Goal: Communication & Community: Answer question/provide support

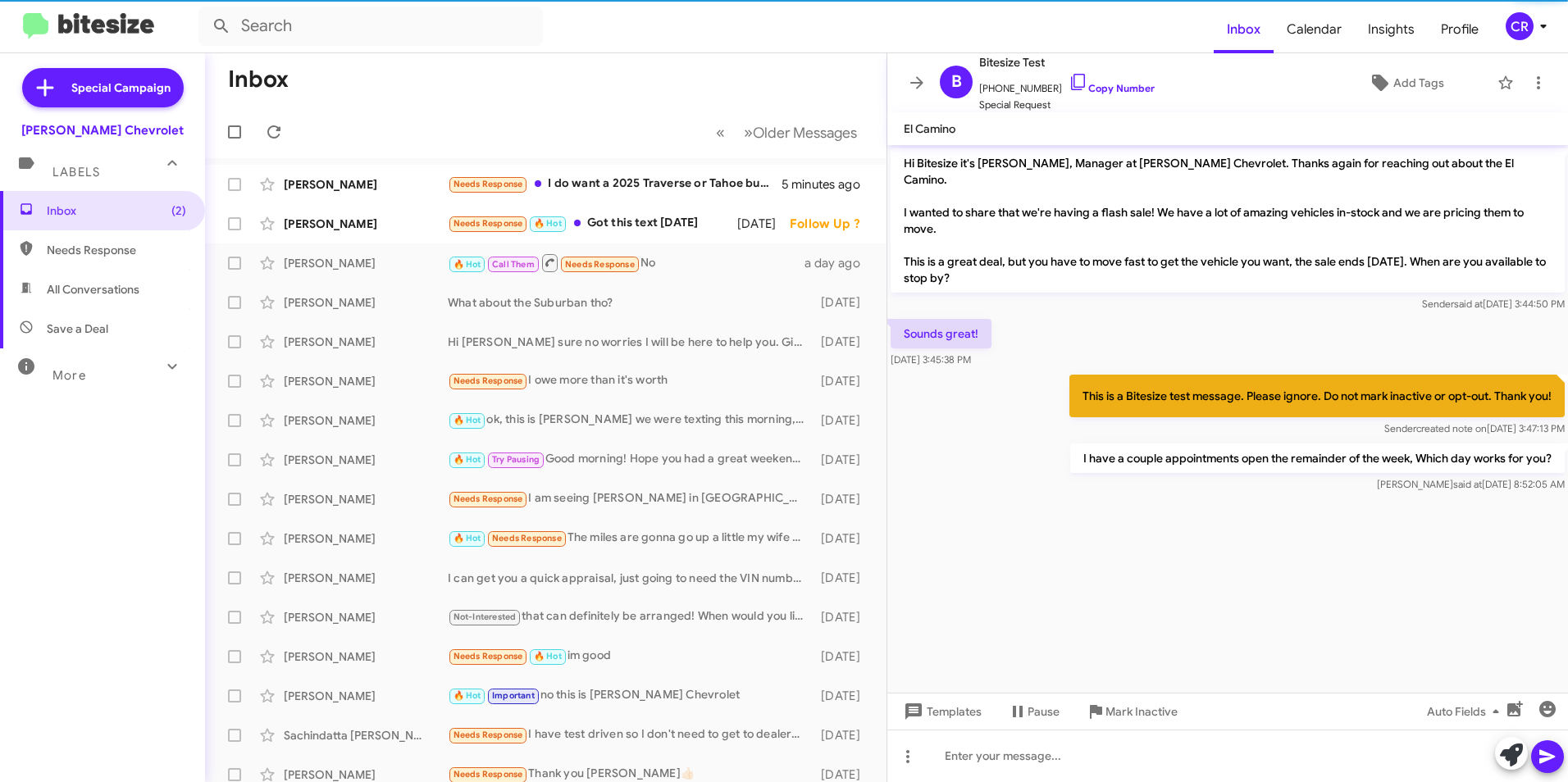
click at [144, 250] on span "Needs Response" at bounding box center [116, 250] width 139 height 17
type input "in:needs-response"
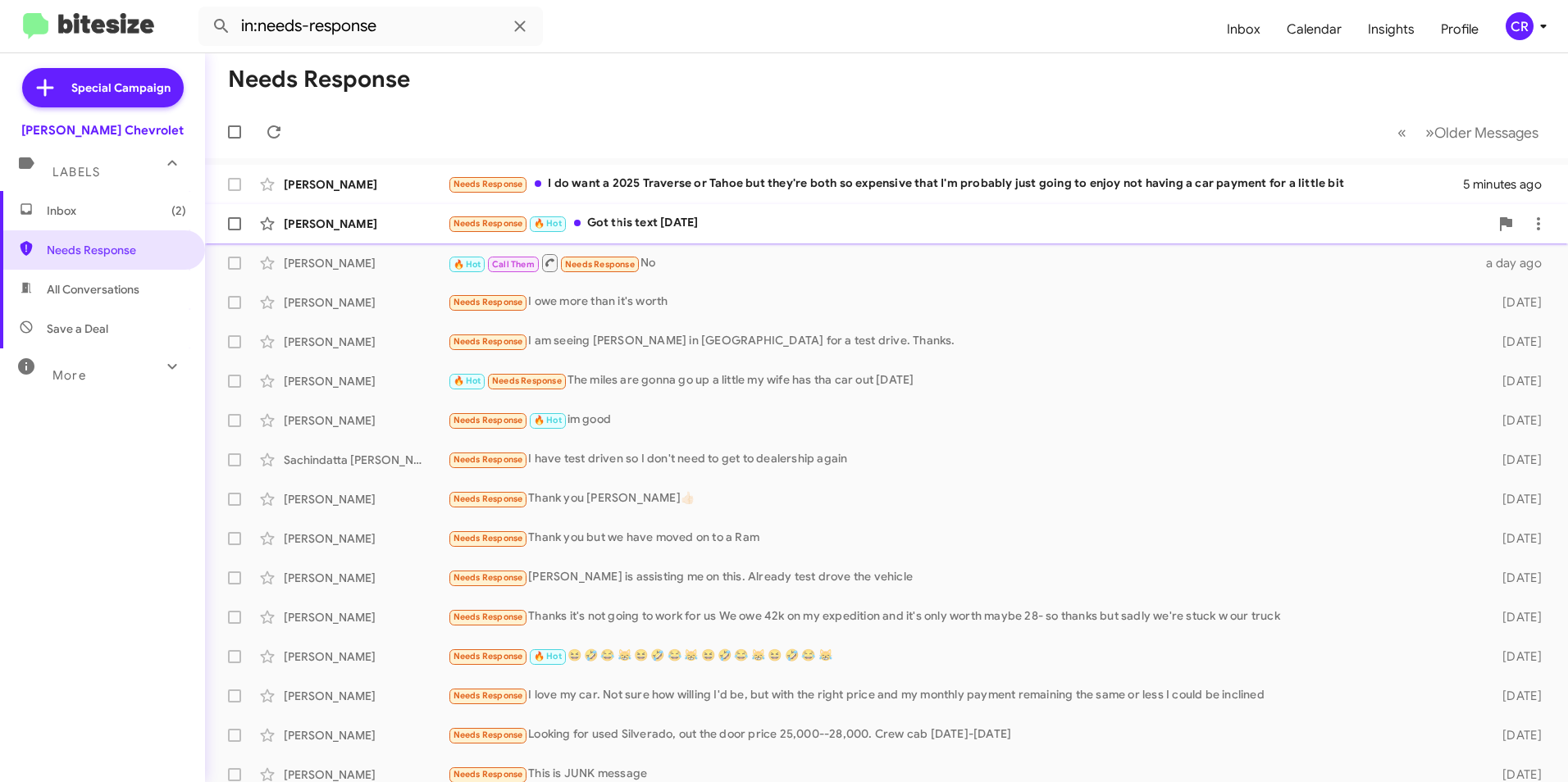
click at [672, 219] on div "Needs Response 🔥 Hot Got this text [DATE]" at bounding box center [969, 223] width 1042 height 19
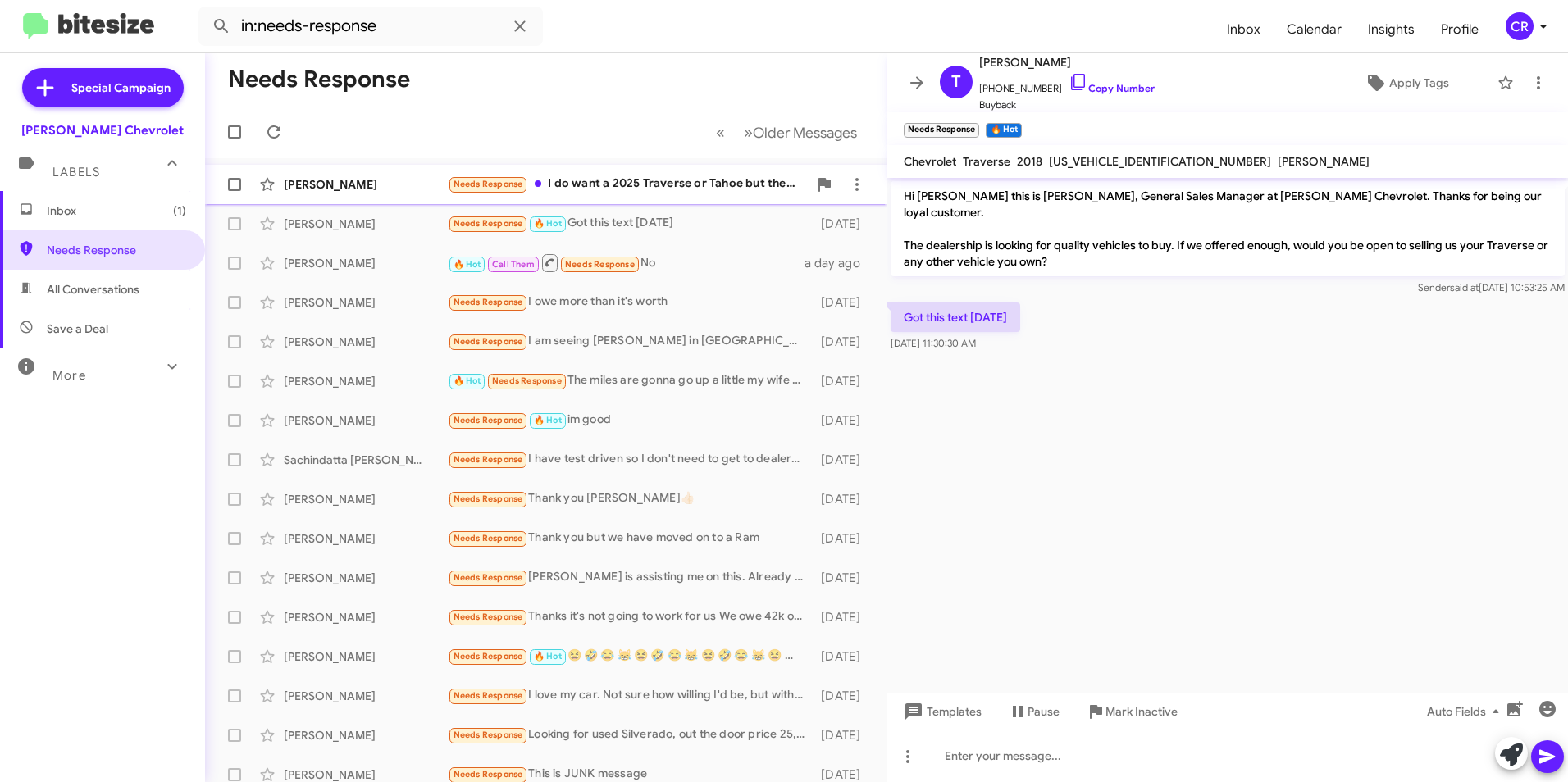
click at [639, 182] on div "Needs Response I do want a 2025 Traverse or Tahoe but they're both so expensive…" at bounding box center [628, 184] width 360 height 19
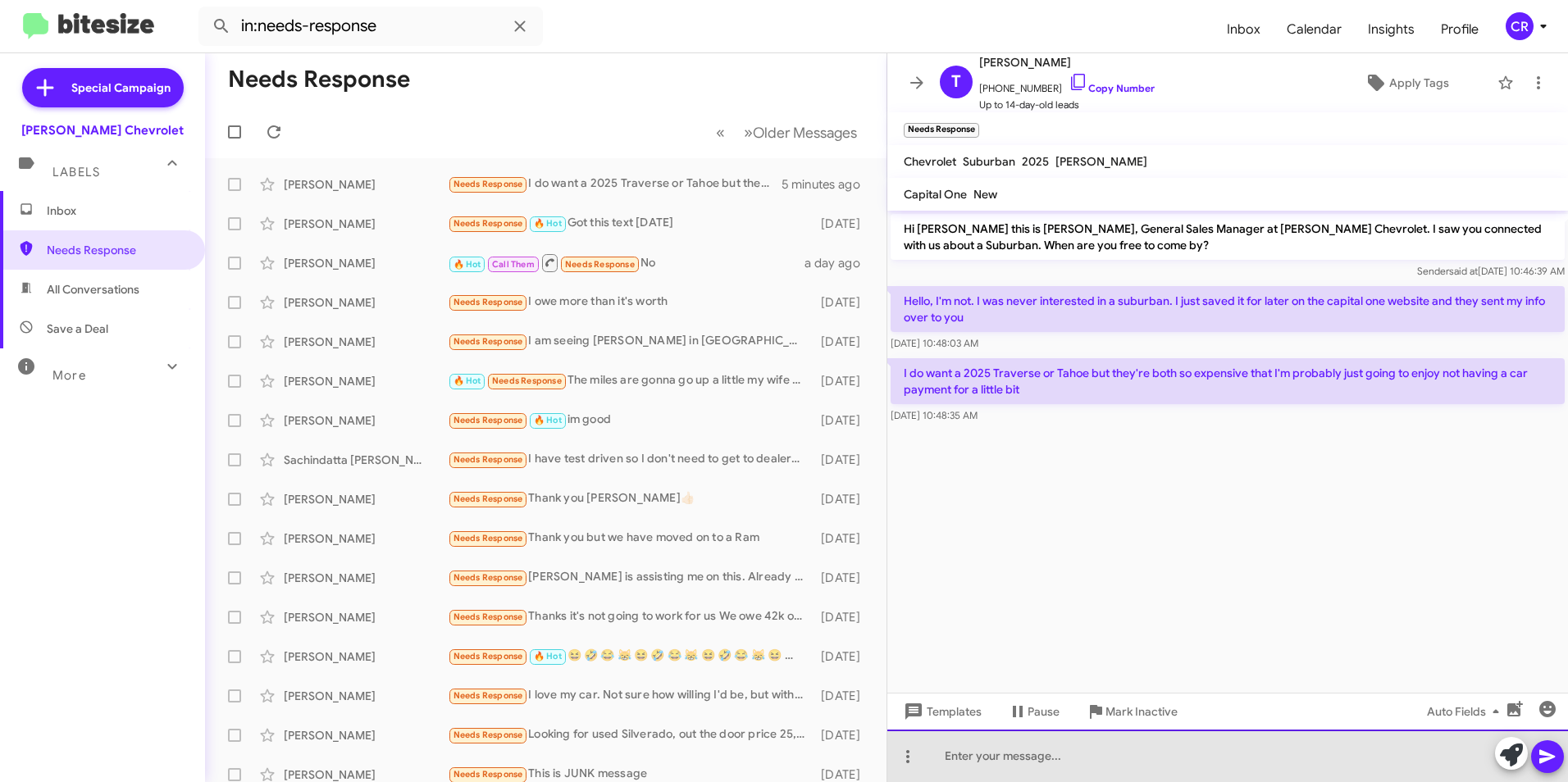
click at [1032, 752] on div at bounding box center [1228, 755] width 681 height 52
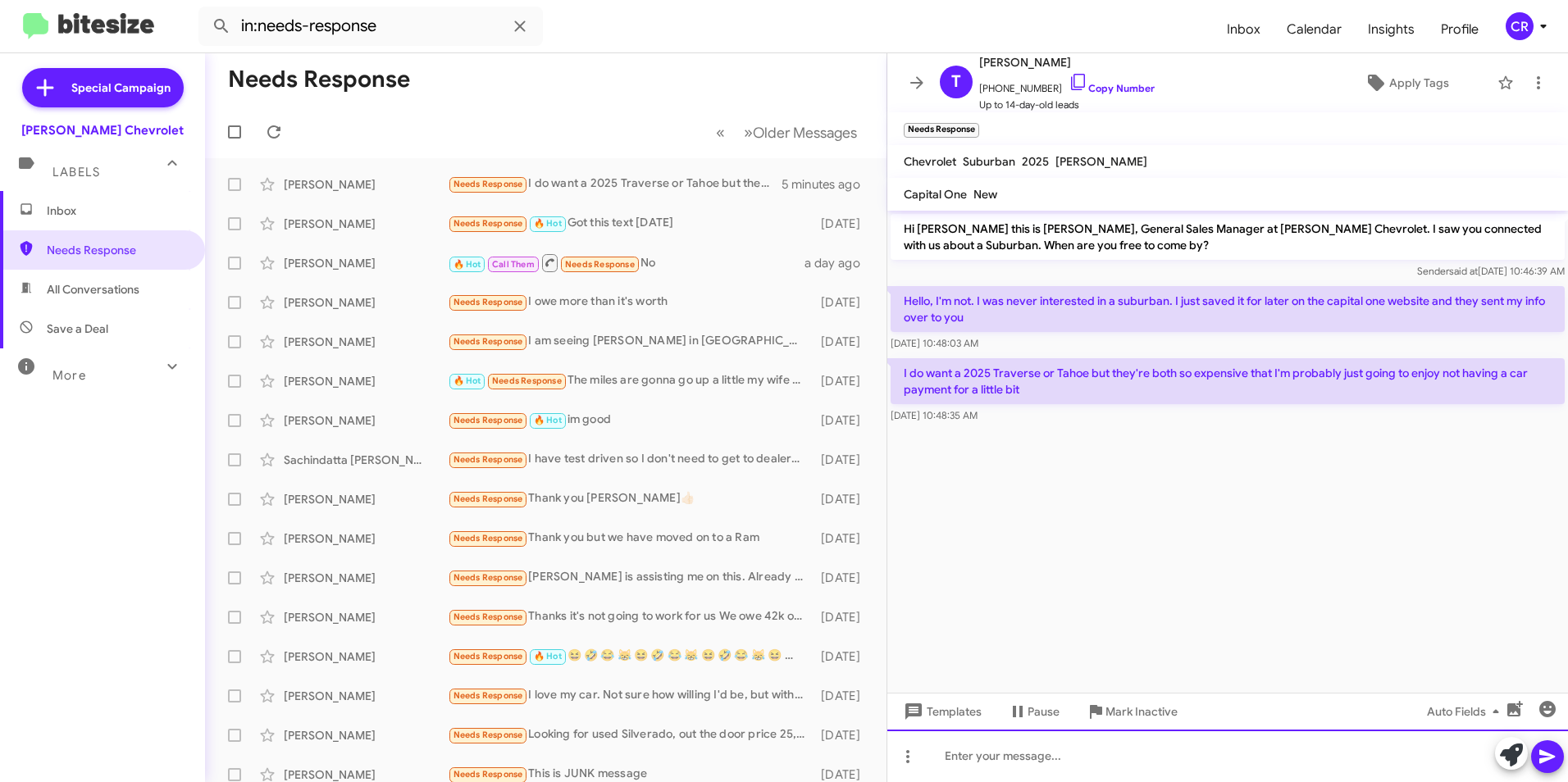
click at [1006, 755] on div at bounding box center [1228, 755] width 681 height 52
click at [1551, 754] on icon at bounding box center [1548, 757] width 20 height 20
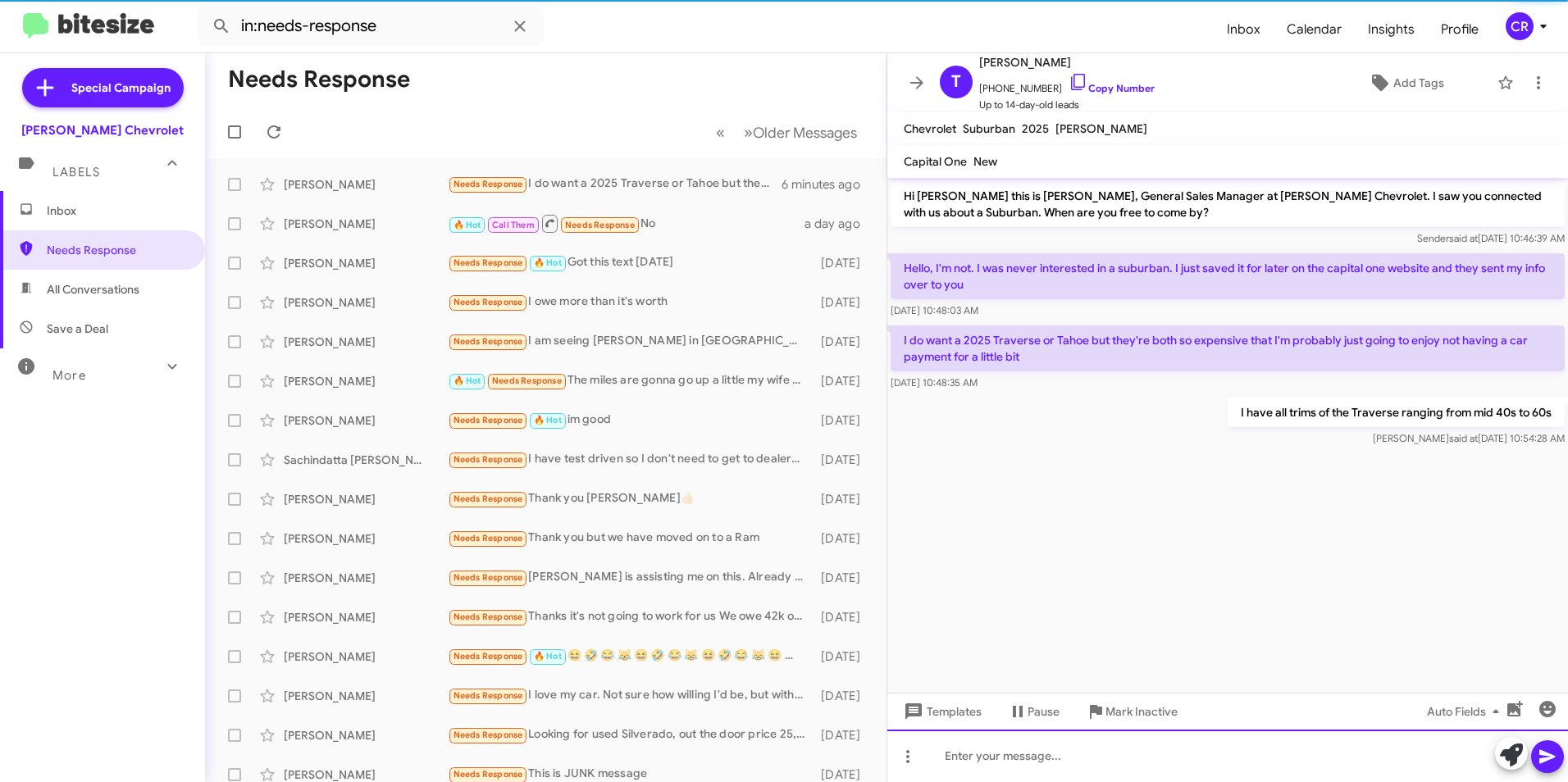
click at [1035, 753] on div at bounding box center [1228, 755] width 681 height 52
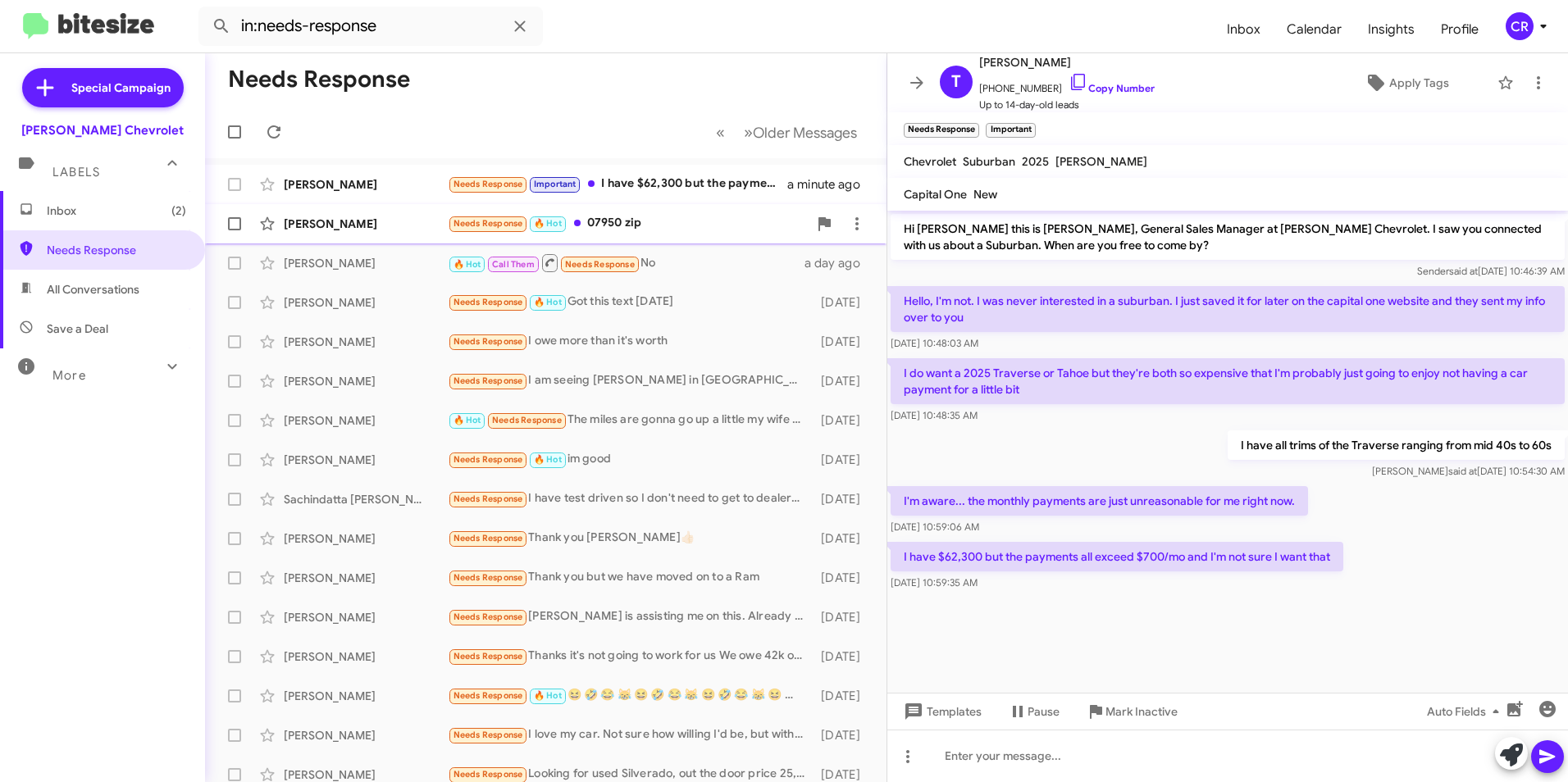
click at [665, 216] on div "Needs Response 🔥 Hot 07950 zip" at bounding box center [628, 223] width 360 height 19
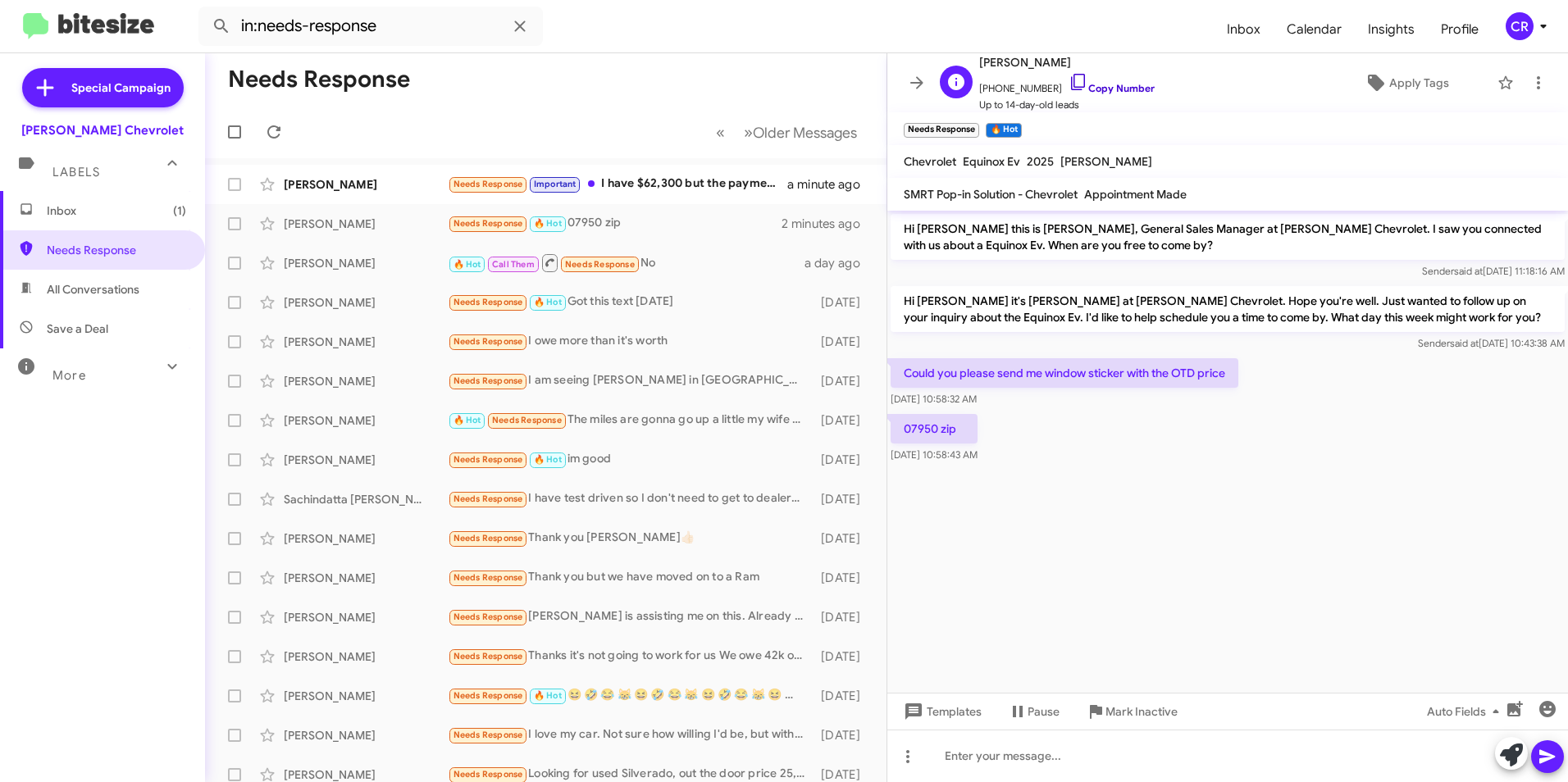
click at [1089, 88] on link "Copy Number" at bounding box center [1112, 88] width 86 height 12
click at [677, 184] on div "Needs Response Important I have $62,300 but the payments all exceed $700/mo and…" at bounding box center [628, 184] width 360 height 19
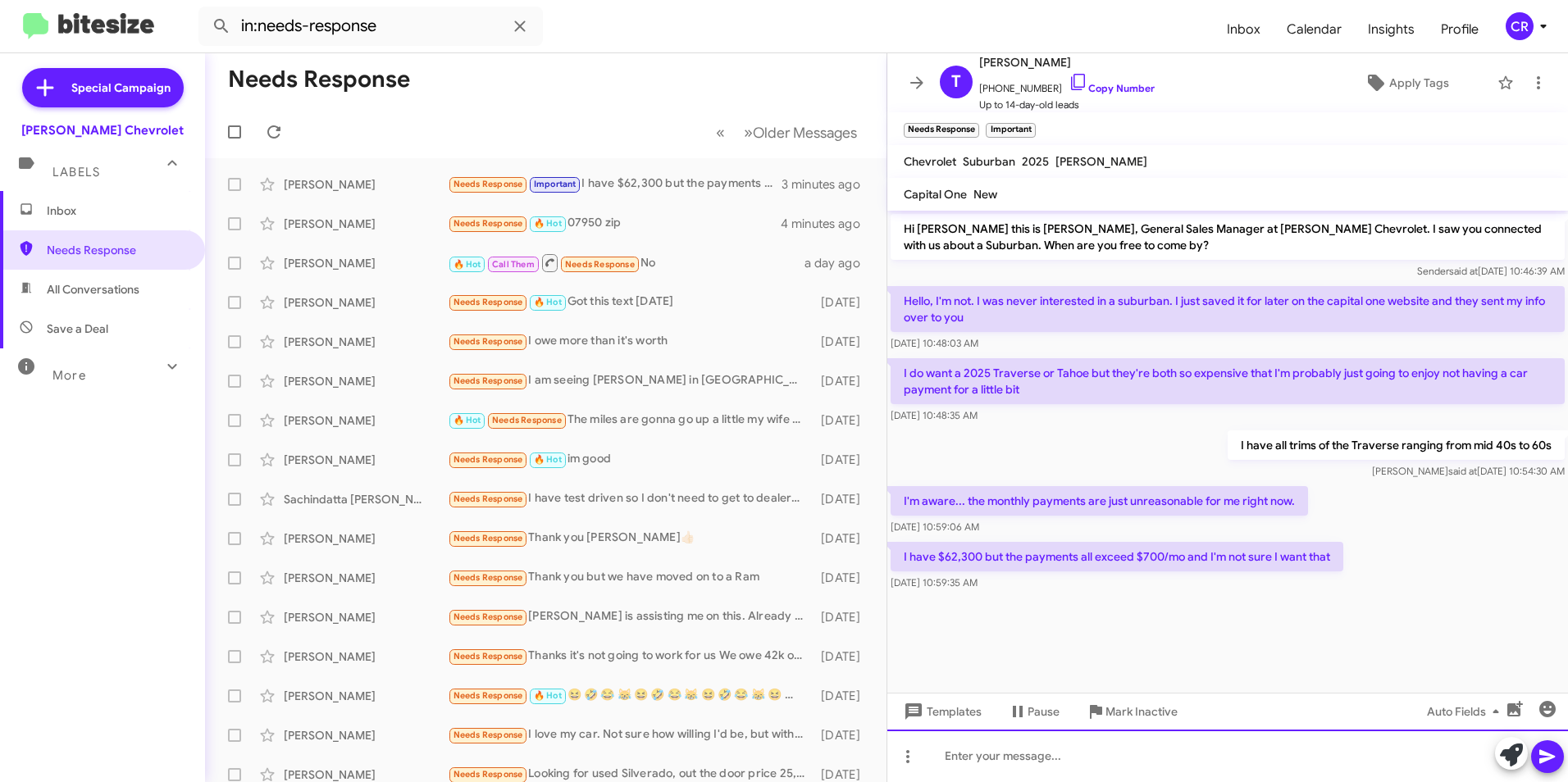
click at [1033, 756] on div at bounding box center [1228, 755] width 681 height 52
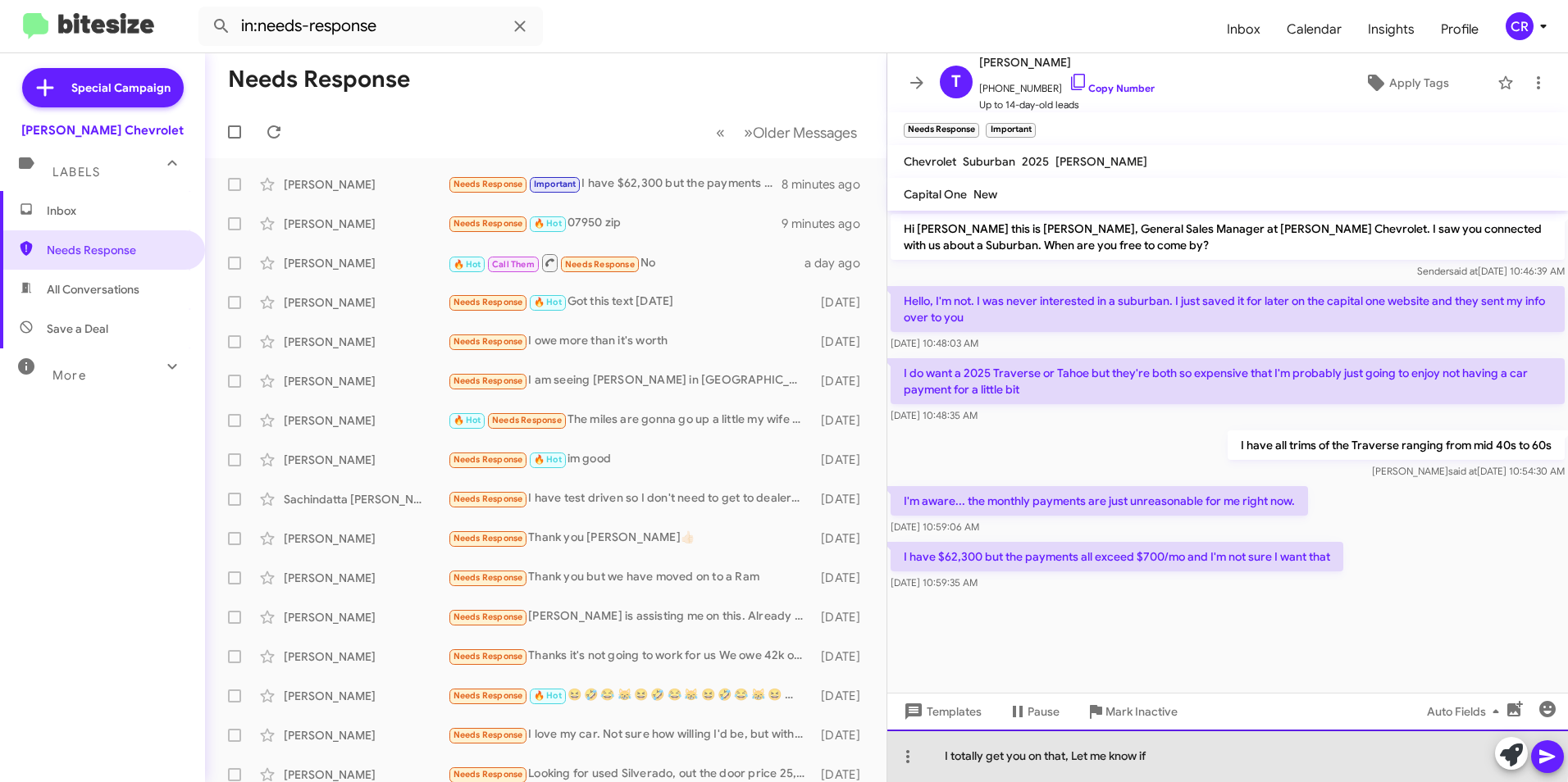
click at [1214, 755] on div "I totally get you on that, Let me know if" at bounding box center [1228, 755] width 681 height 52
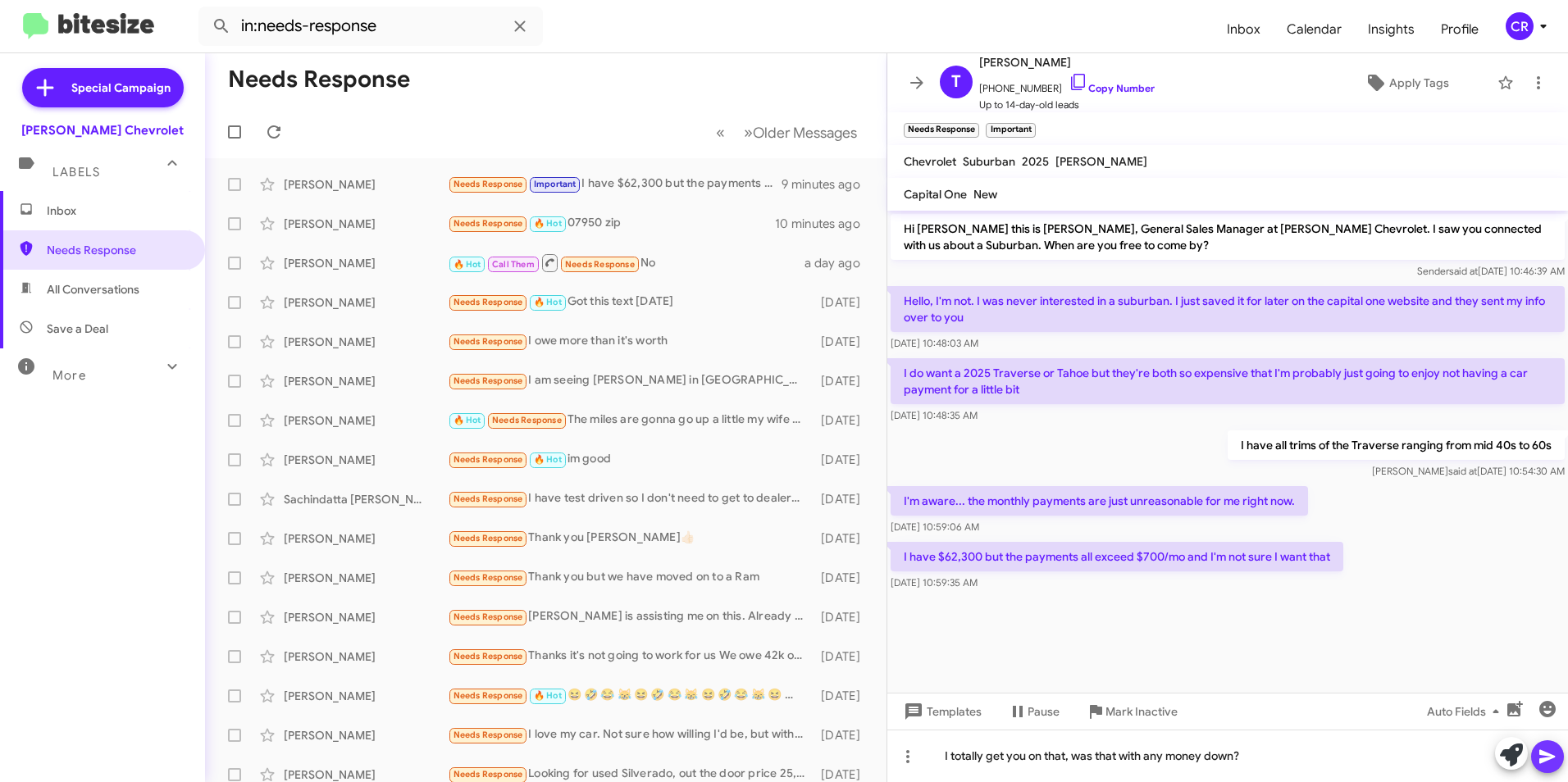
click at [1542, 761] on icon at bounding box center [1547, 757] width 16 height 14
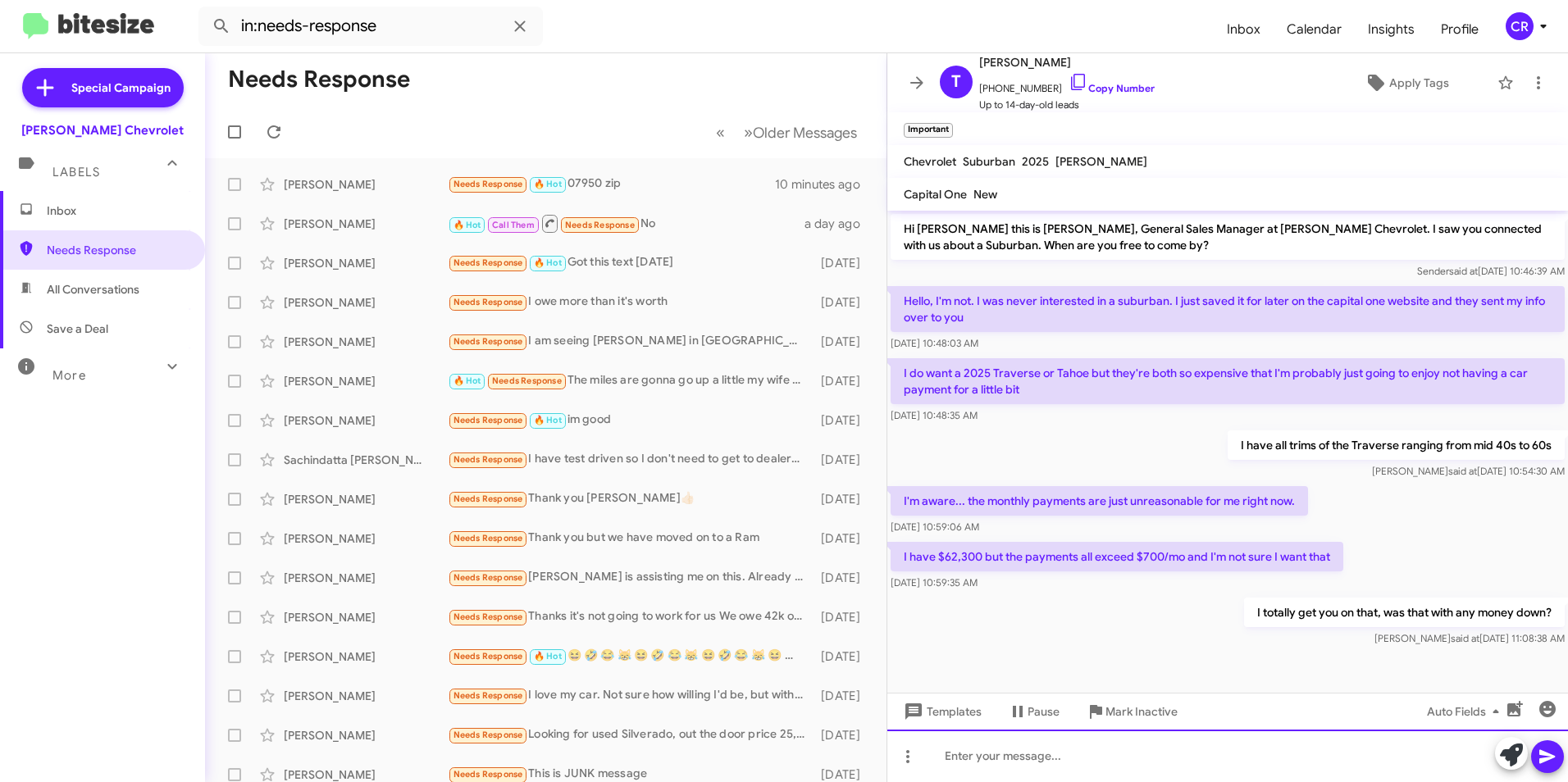
click at [1028, 753] on div at bounding box center [1228, 755] width 681 height 52
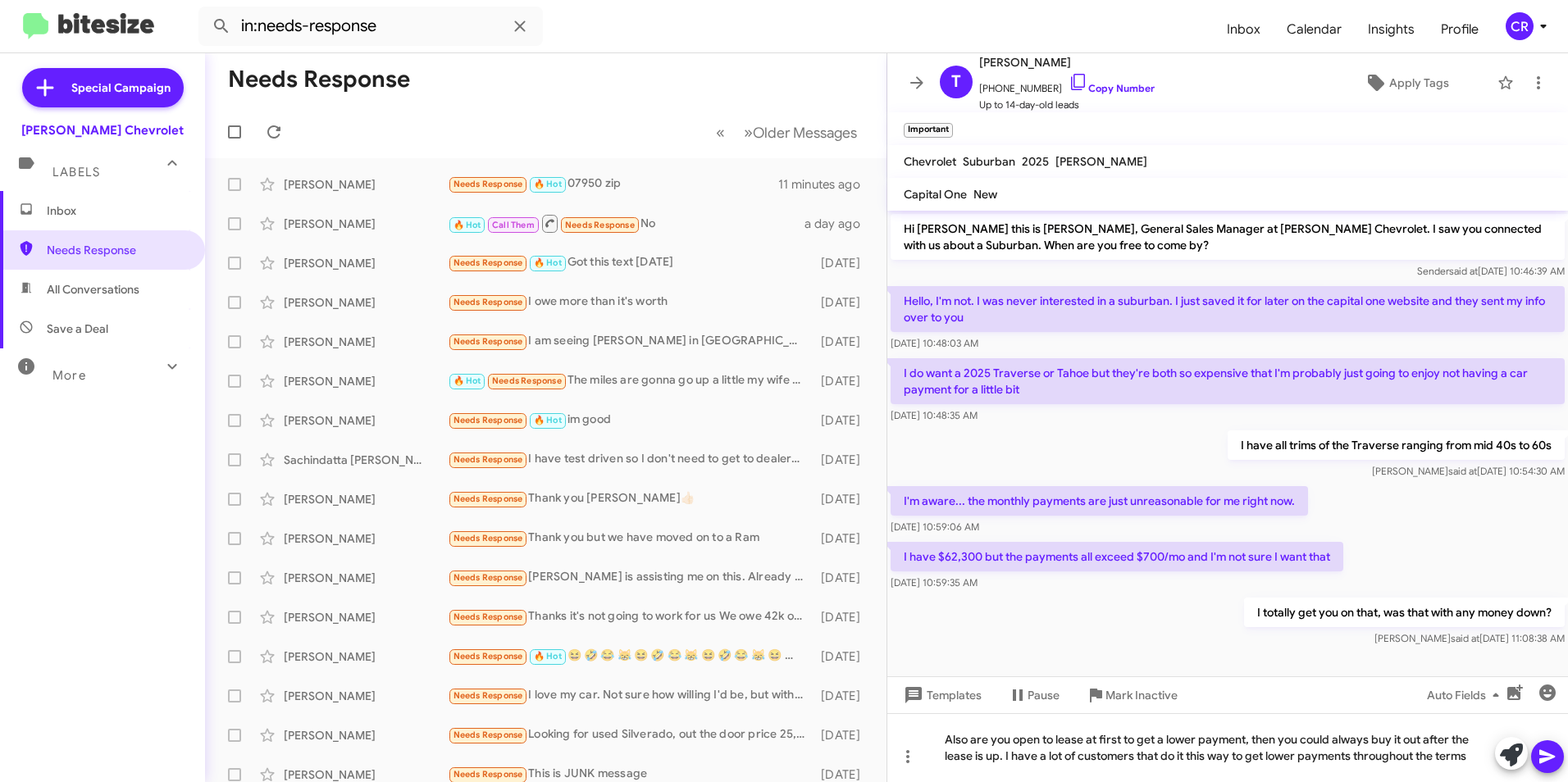
click at [1559, 765] on button at bounding box center [1548, 757] width 33 height 33
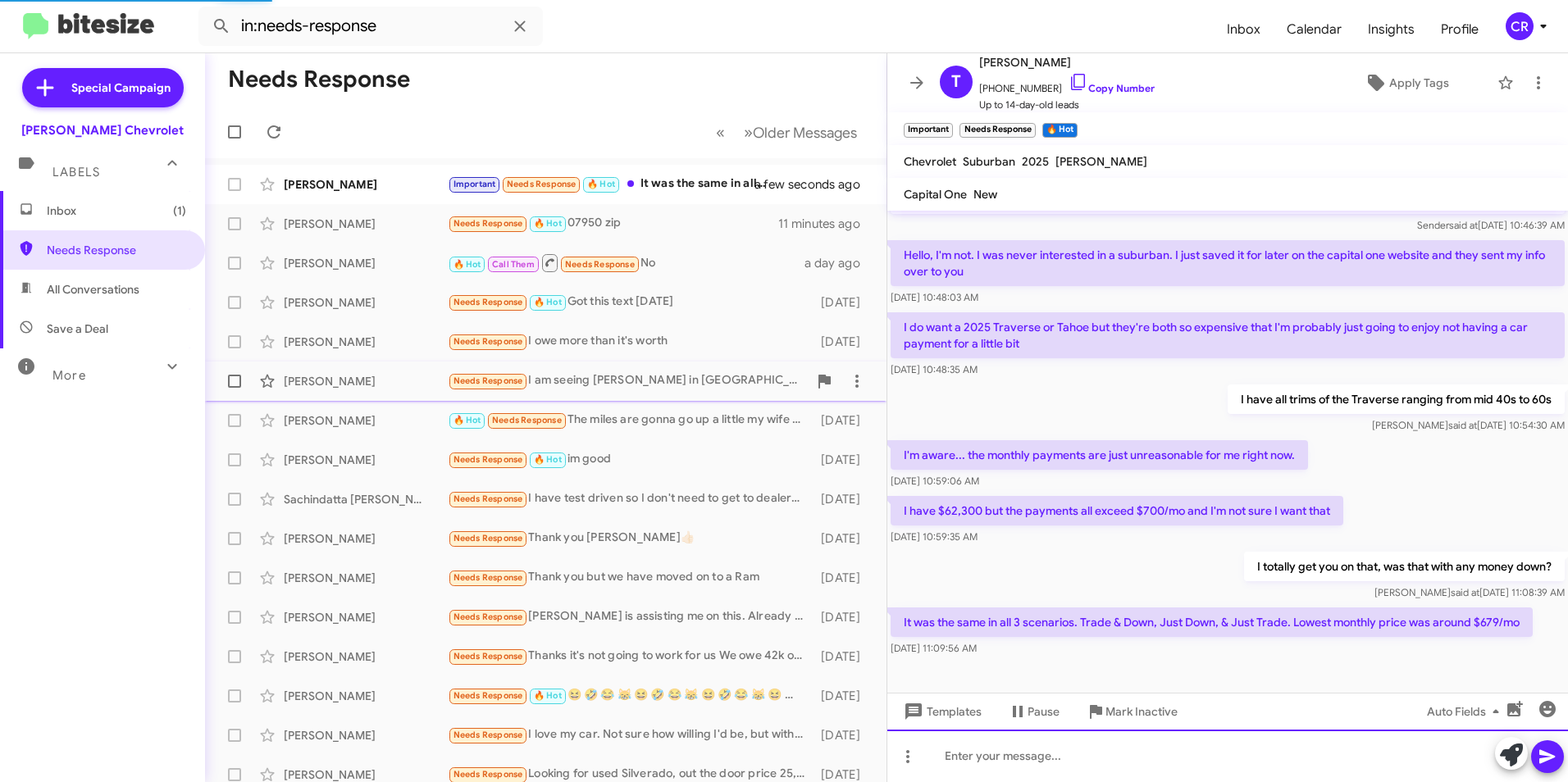
scroll to position [46, 0]
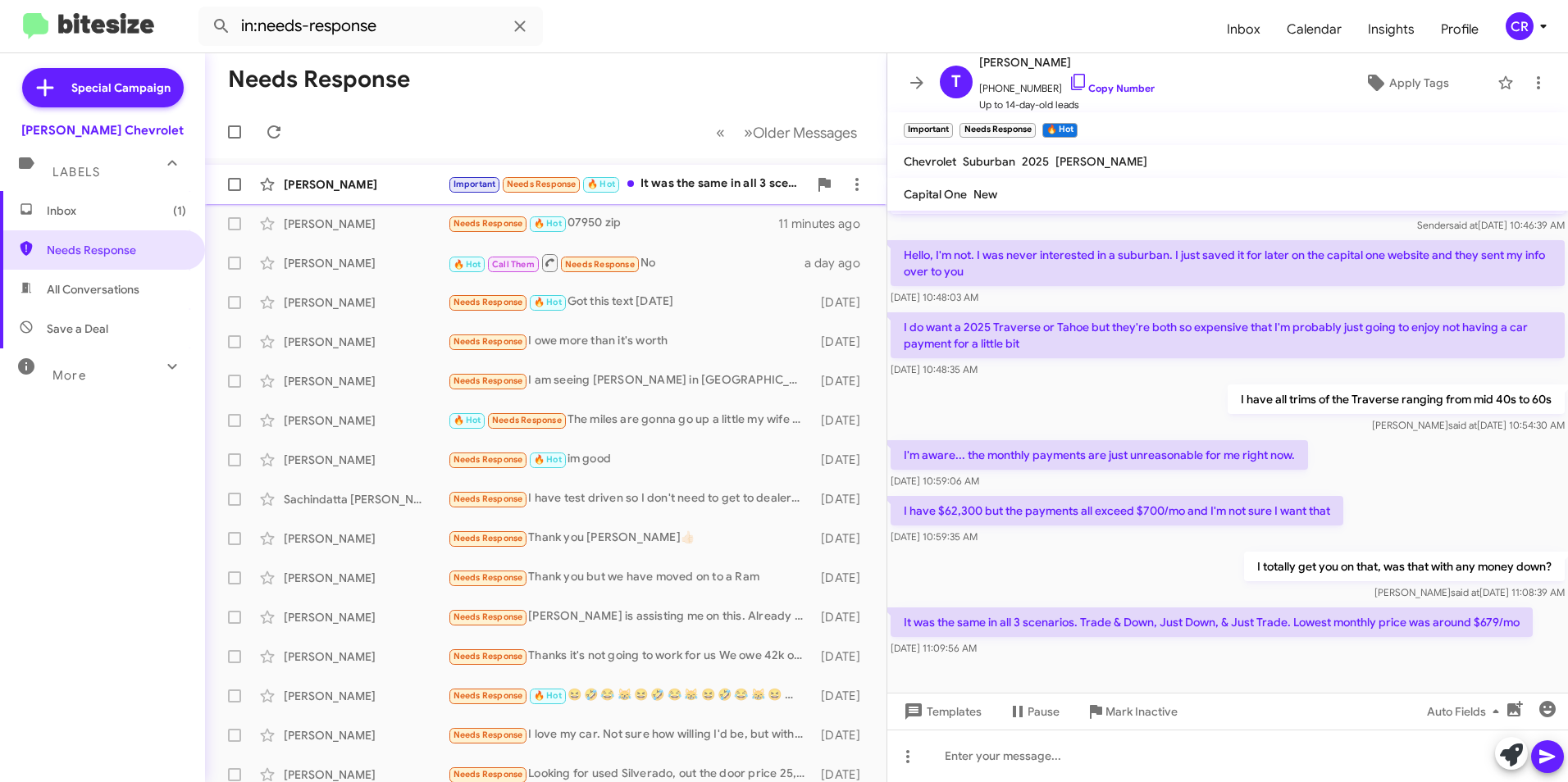
click at [672, 182] on div "Important Needs Response 🔥 Hot It was the same in all 3 scenarios. Trade & Down…" at bounding box center [628, 184] width 360 height 19
click at [1157, 576] on div "I totally get you on that, was that with any money down? [PERSON_NAME] said at …" at bounding box center [1228, 576] width 681 height 56
click at [644, 214] on div "Needs Response 🔥 Hot 07950 zip" at bounding box center [628, 223] width 360 height 19
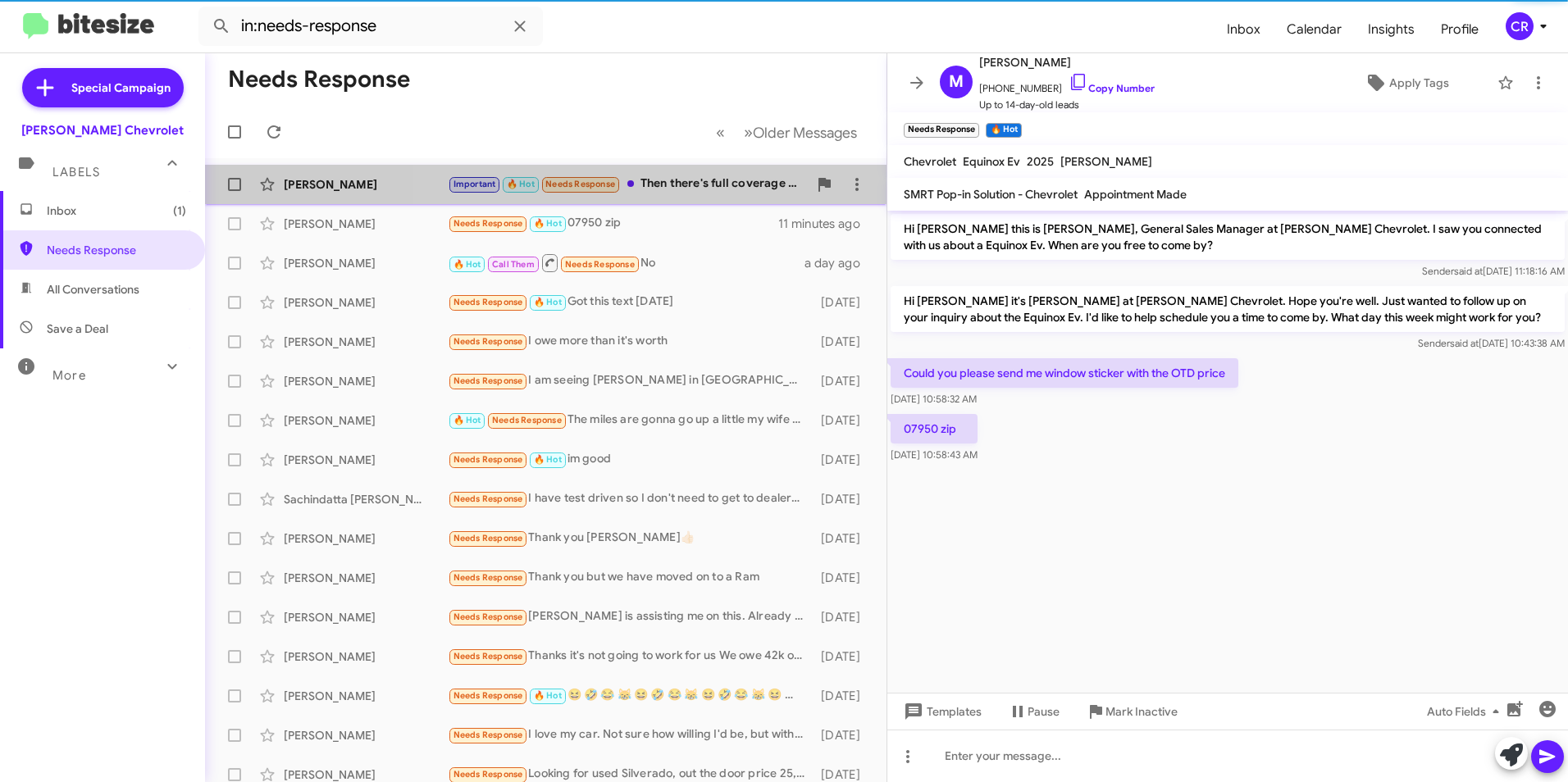
click at [659, 187] on div "Important 🔥 Hot Needs Response Then there's full coverage insurance. And I had …" at bounding box center [628, 184] width 360 height 19
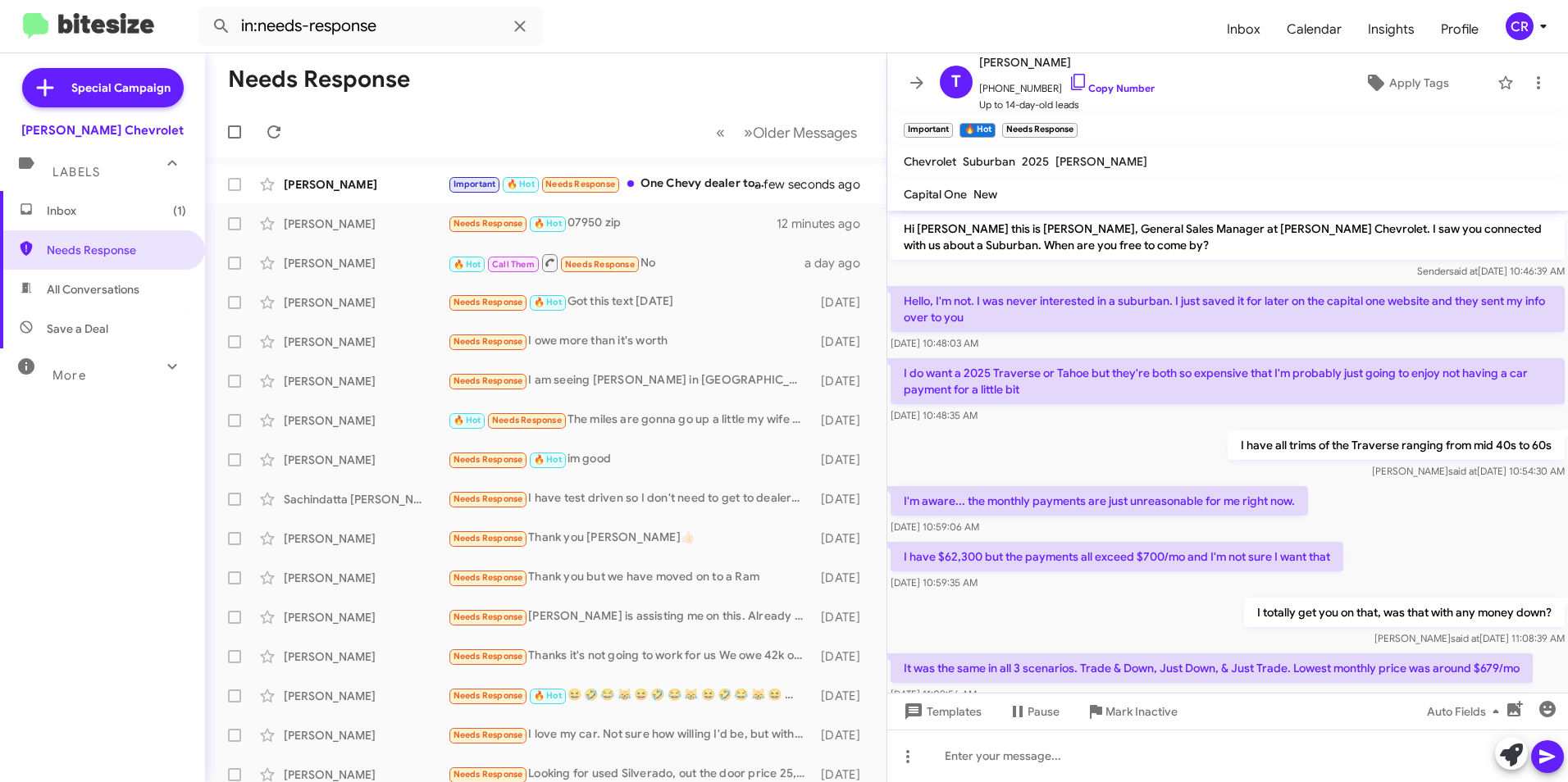
scroll to position [242, 0]
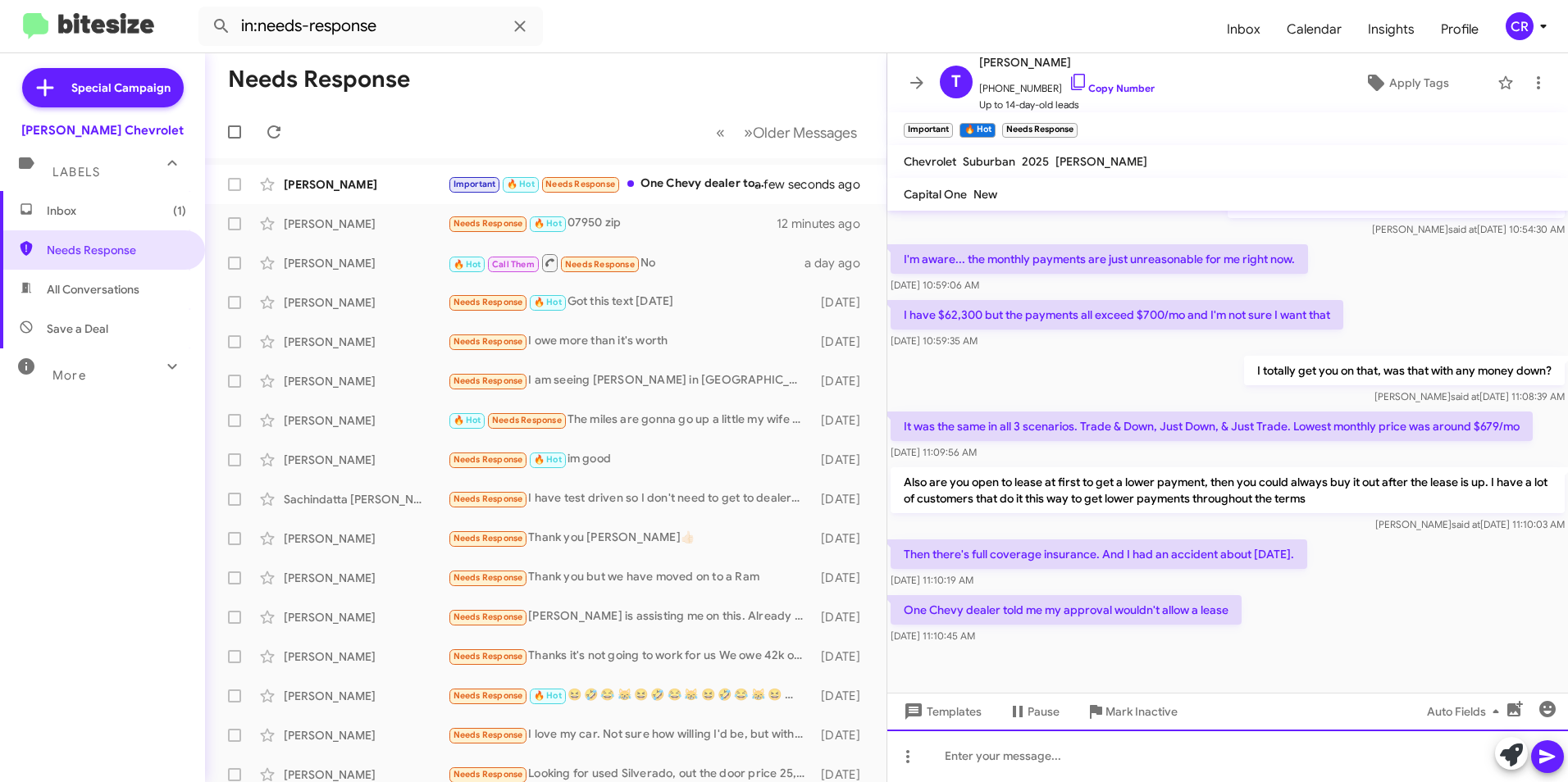
click at [994, 755] on div at bounding box center [1228, 755] width 681 height 52
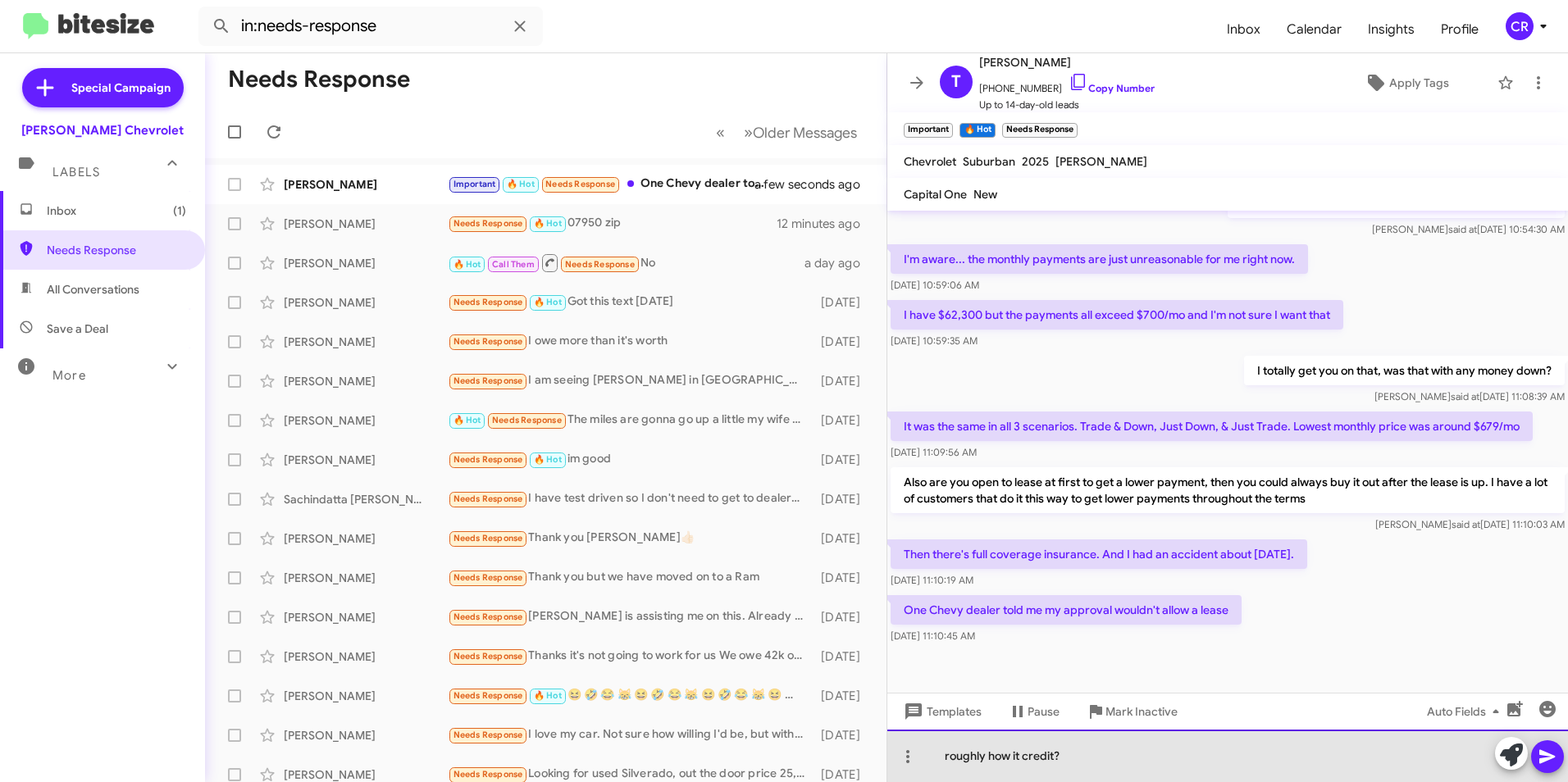
drag, startPoint x: 1074, startPoint y: 759, endPoint x: 1015, endPoint y: 755, distance: 59.1
click at [1015, 755] on div "roughly how it credit?" at bounding box center [1228, 755] width 681 height 52
drag, startPoint x: 1086, startPoint y: 760, endPoint x: 991, endPoint y: 758, distance: 95.0
click at [991, 758] on div "roughly how it credit?" at bounding box center [1228, 755] width 681 height 52
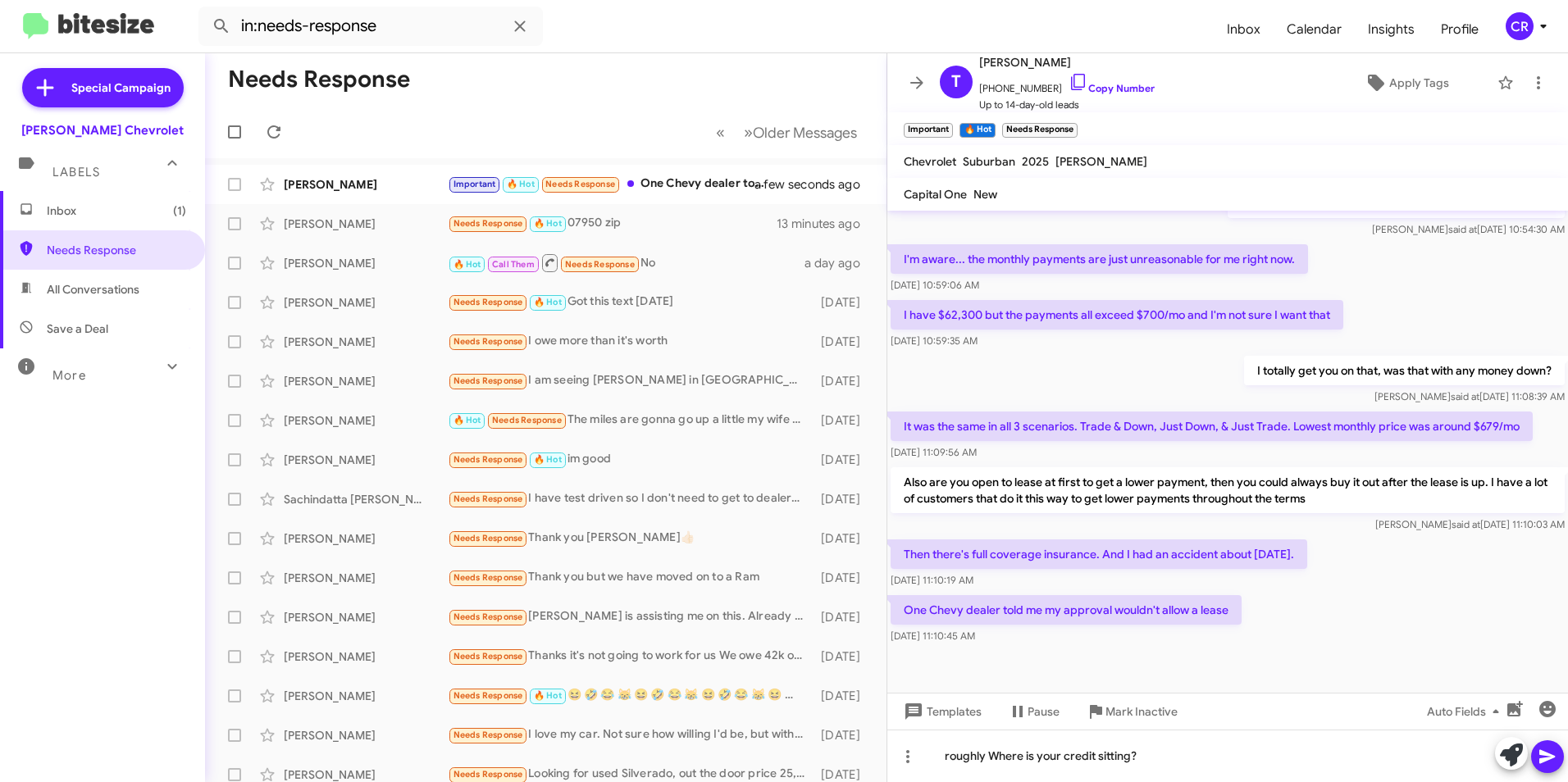
click at [1551, 758] on icon at bounding box center [1547, 757] width 16 height 14
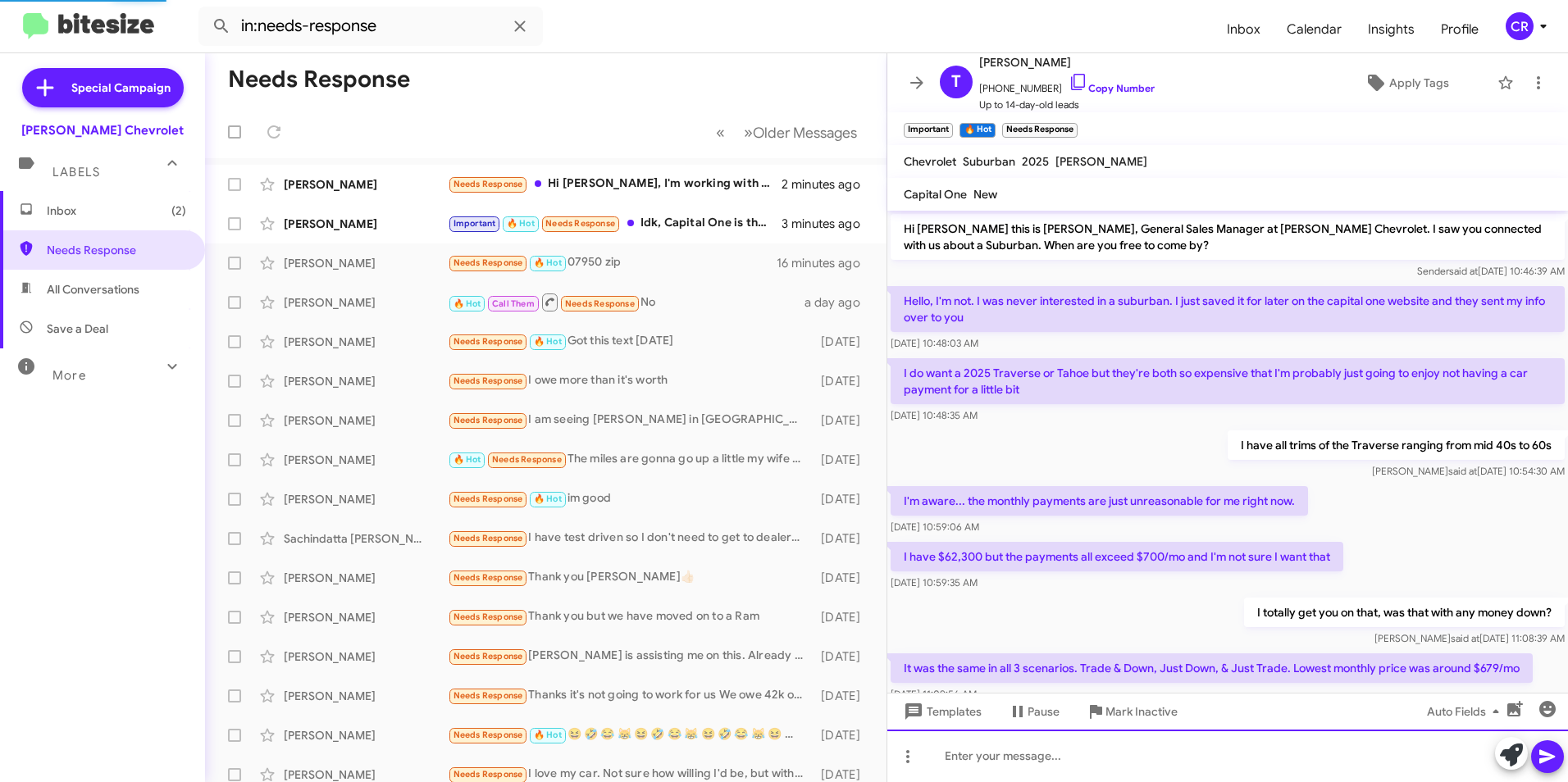
scroll to position [421, 0]
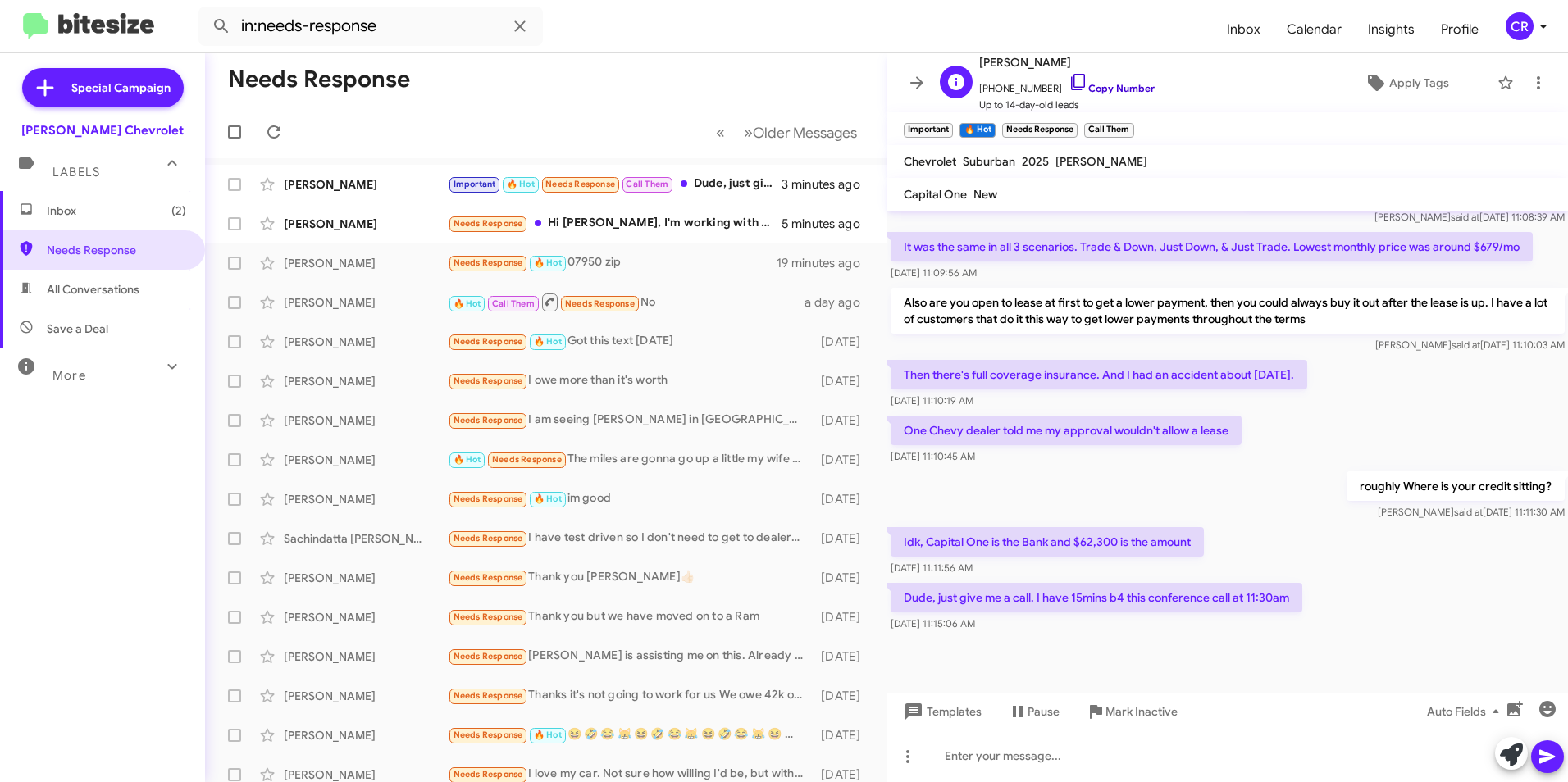
click at [1108, 88] on link "Copy Number" at bounding box center [1112, 88] width 86 height 12
click at [728, 182] on div "Important 🔥 Hot Needs Response Call Them Dude, just give me a call. I have 15mi…" at bounding box center [628, 184] width 360 height 19
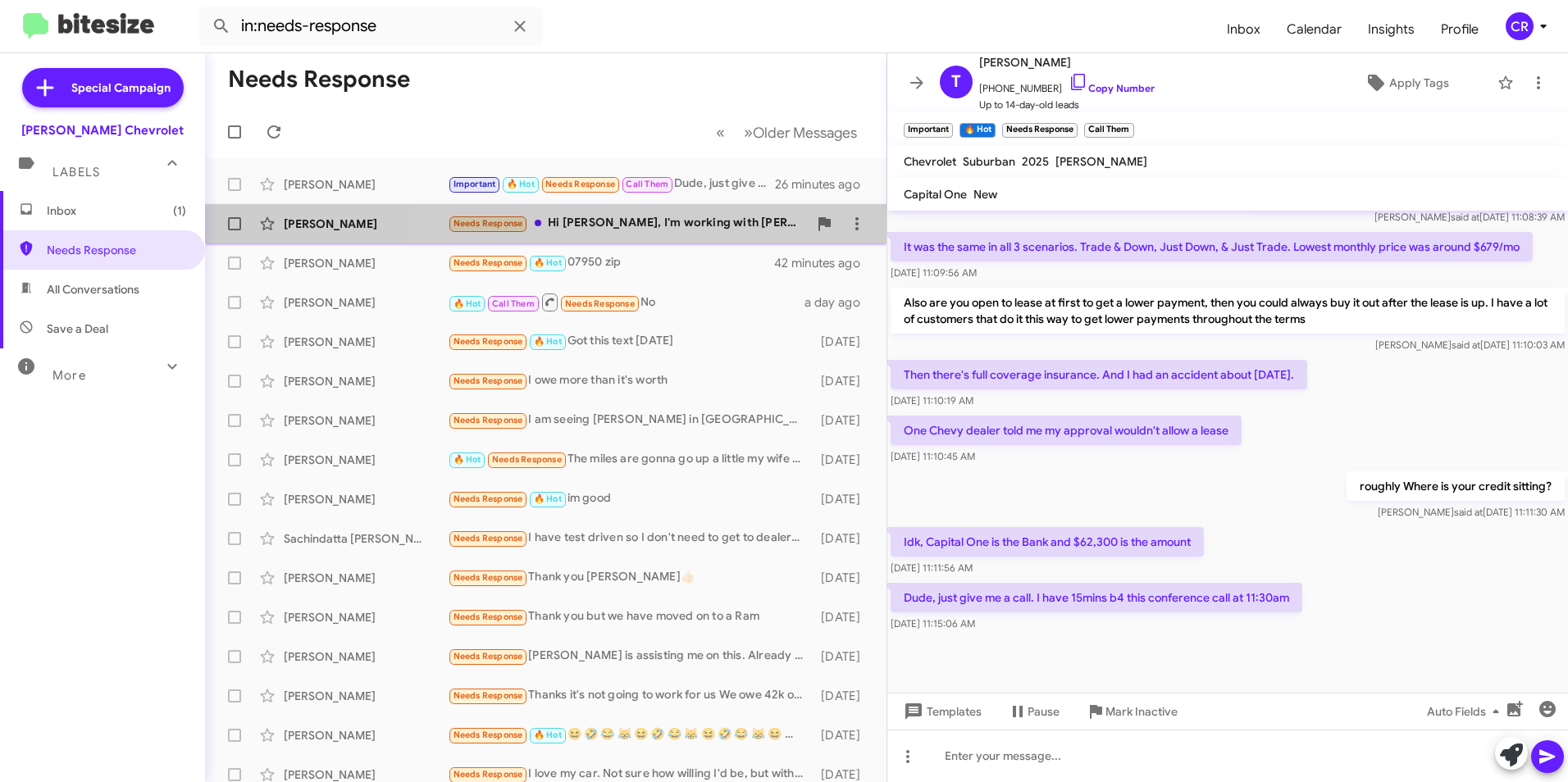
click at [670, 219] on div "Needs Response Hi [PERSON_NAME], I'm working with [PERSON_NAME].Thank you thoug…" at bounding box center [628, 223] width 360 height 19
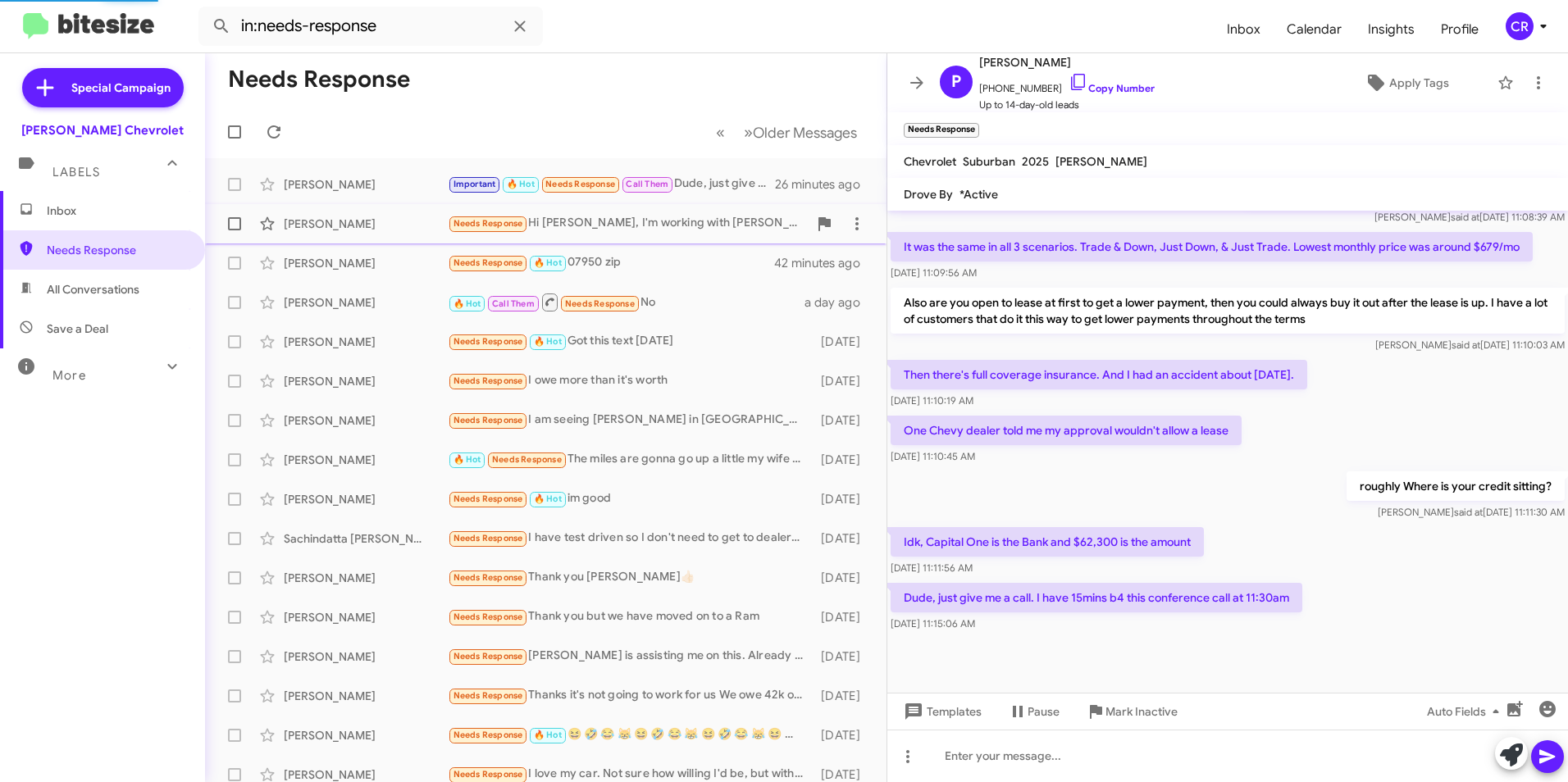
scroll to position [85, 0]
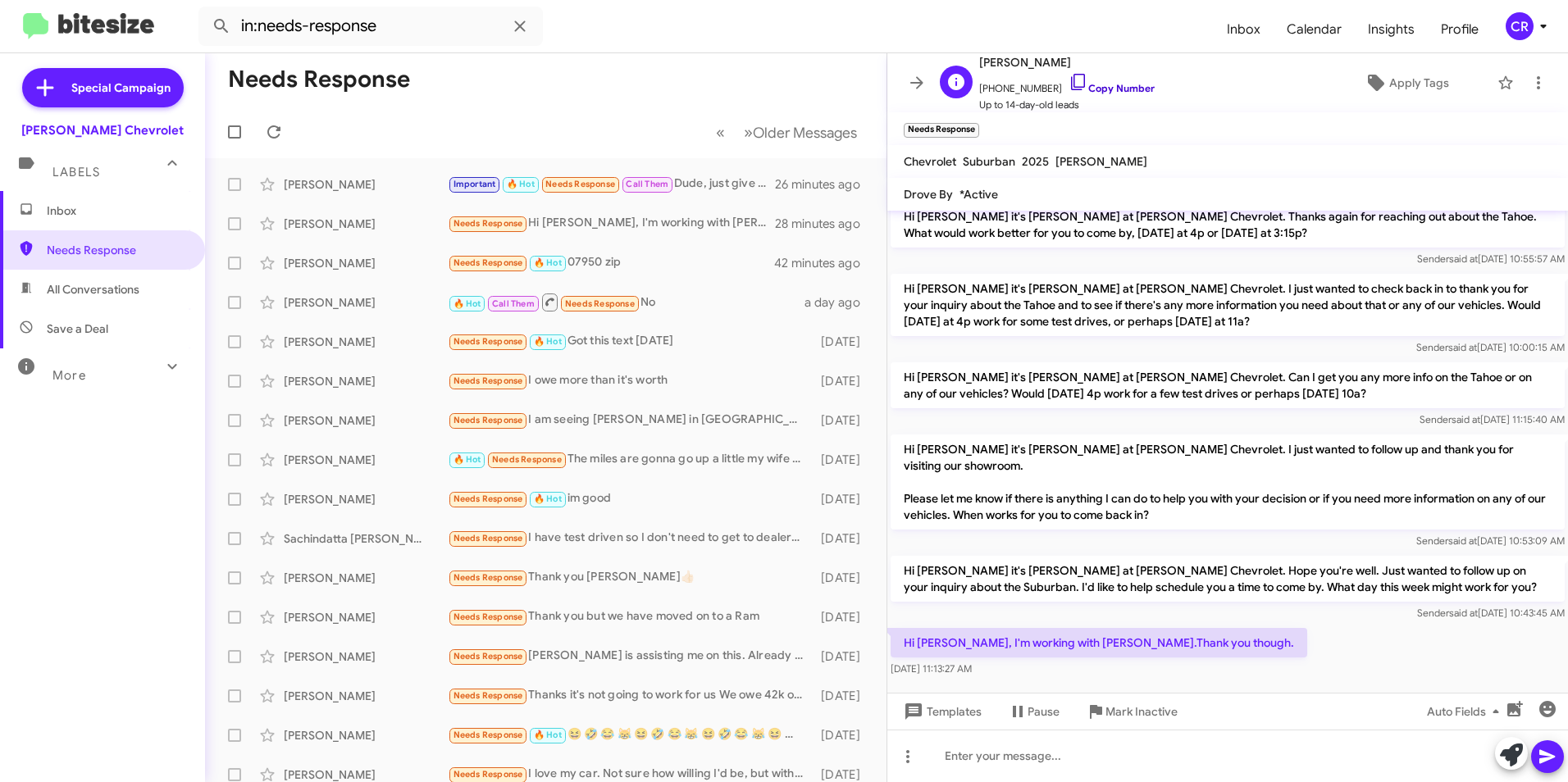
click at [1111, 87] on link "Copy Number" at bounding box center [1112, 88] width 86 height 12
